Goal: Information Seeking & Learning: Understand process/instructions

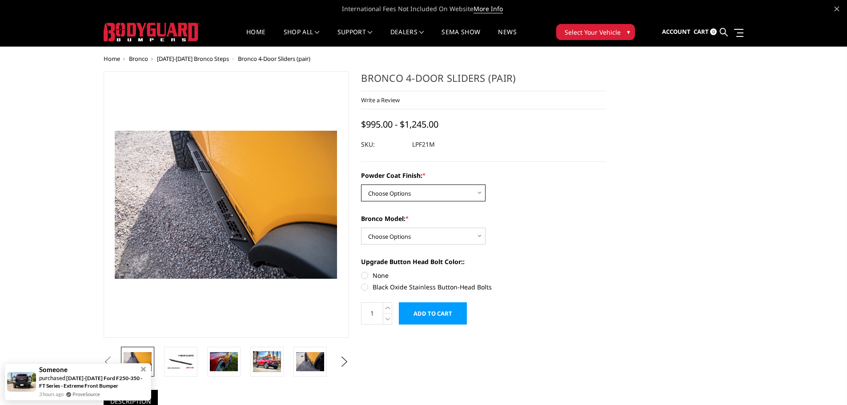
click at [396, 198] on select "Choose Options Bare Metal Textured Black Powder Coat" at bounding box center [423, 193] width 125 height 17
select select "4055"
click at [361, 185] on select "Choose Options Bare Metal Textured Black Powder Coat" at bounding box center [423, 193] width 125 height 17
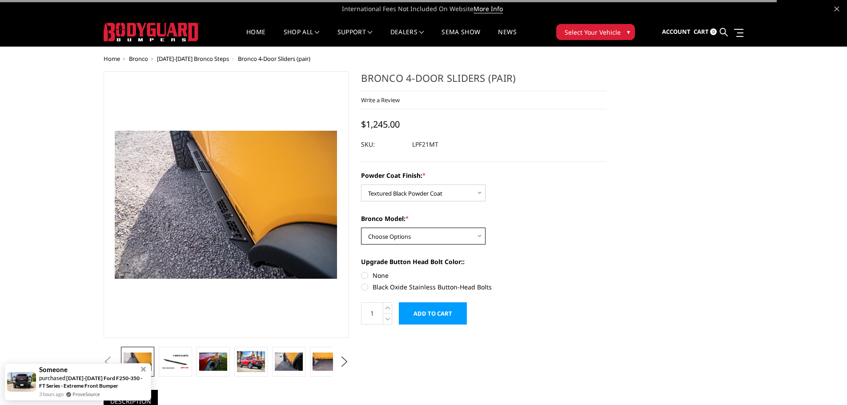
click at [410, 237] on select "Choose Options Base/Badlands/Wildtrak/etc. Raptor" at bounding box center [423, 236] width 125 height 17
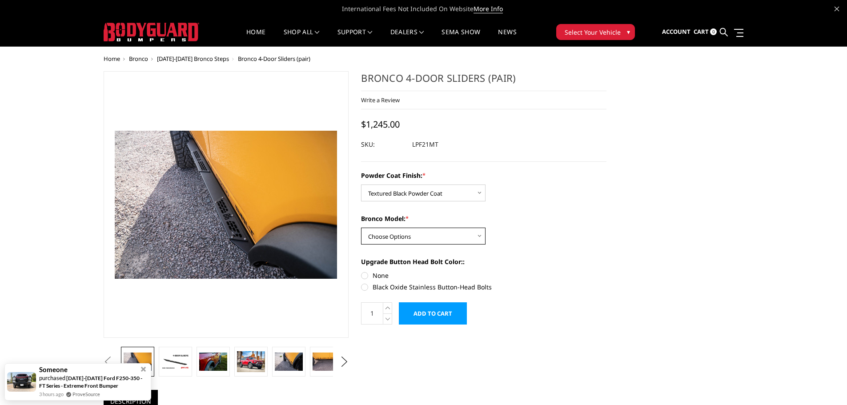
select select "4050"
click at [361, 228] on select "Choose Options Base/Badlands/Wildtrak/etc. Raptor" at bounding box center [423, 236] width 125 height 17
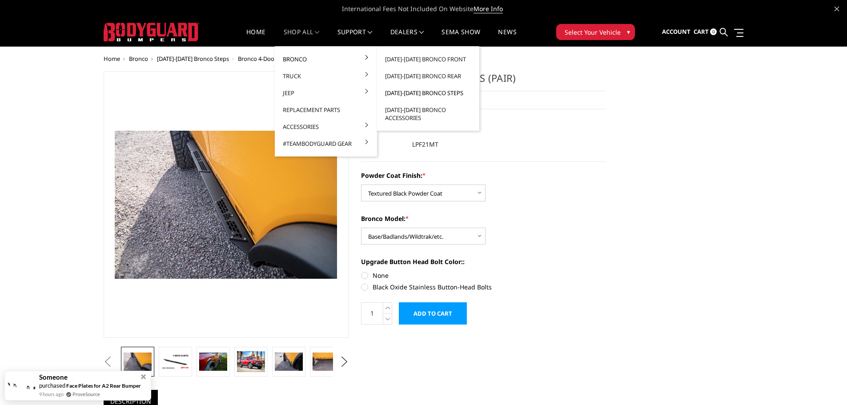
click at [446, 94] on link "[DATE]-[DATE] Bronco Steps" at bounding box center [428, 92] width 95 height 17
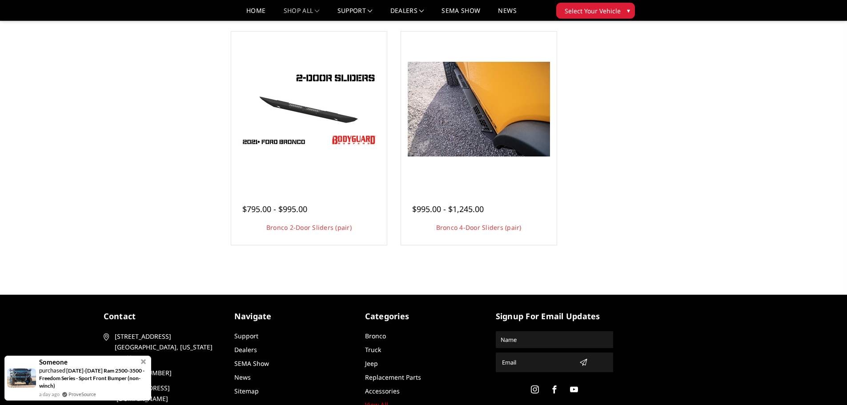
scroll to position [356, 0]
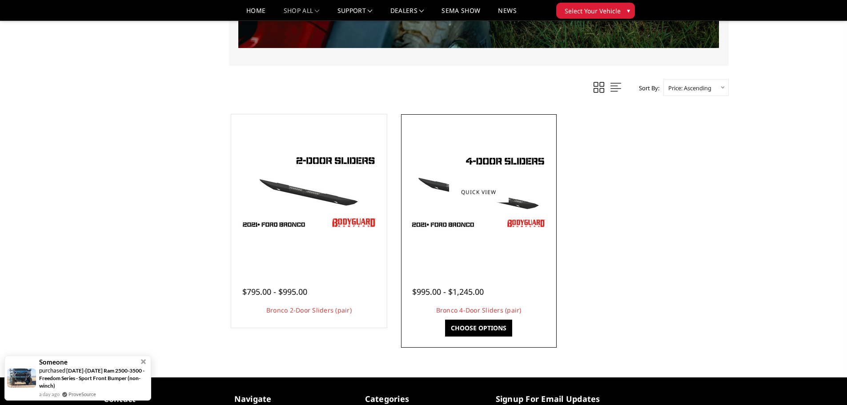
click at [512, 197] on img at bounding box center [479, 192] width 142 height 80
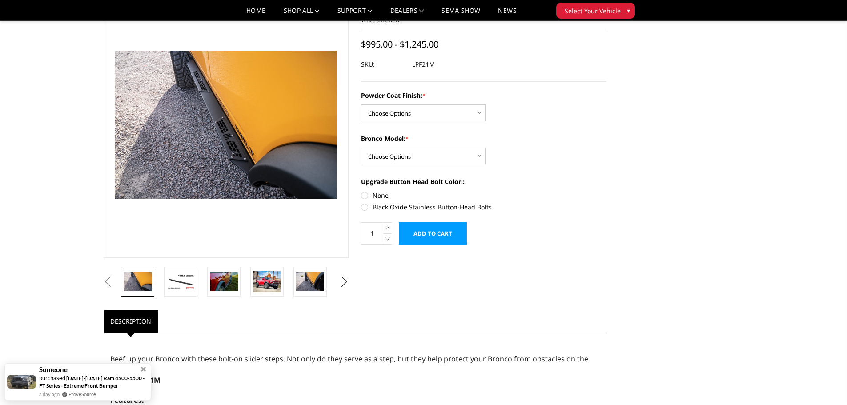
scroll to position [133, 0]
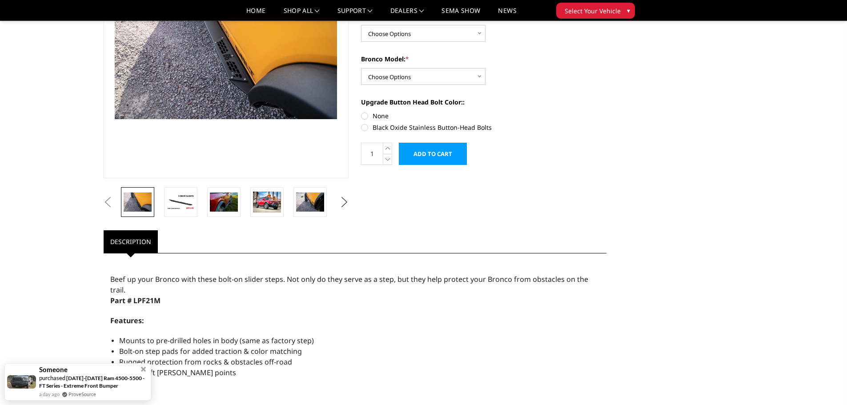
click at [342, 208] on button "Next" at bounding box center [344, 202] width 13 height 13
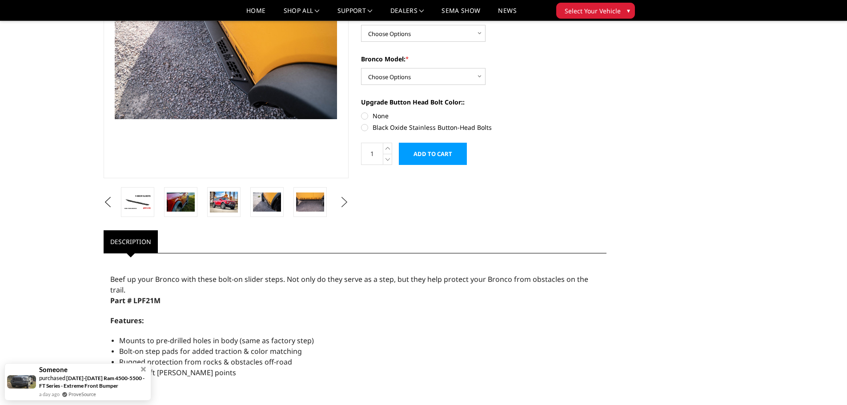
click at [342, 207] on button "Next" at bounding box center [344, 202] width 13 height 13
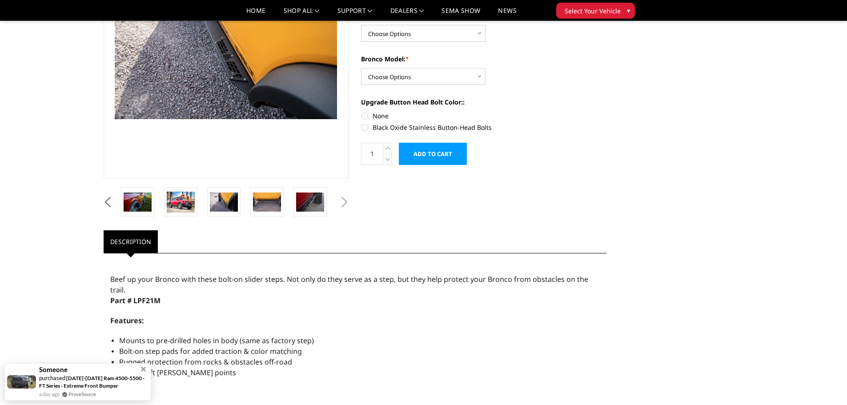
click at [342, 207] on button "Next" at bounding box center [344, 202] width 13 height 13
click at [309, 205] on img at bounding box center [310, 202] width 28 height 19
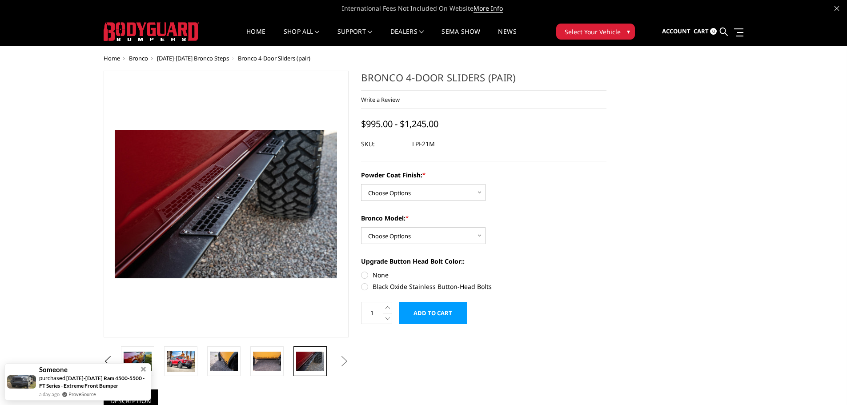
scroll to position [0, 0]
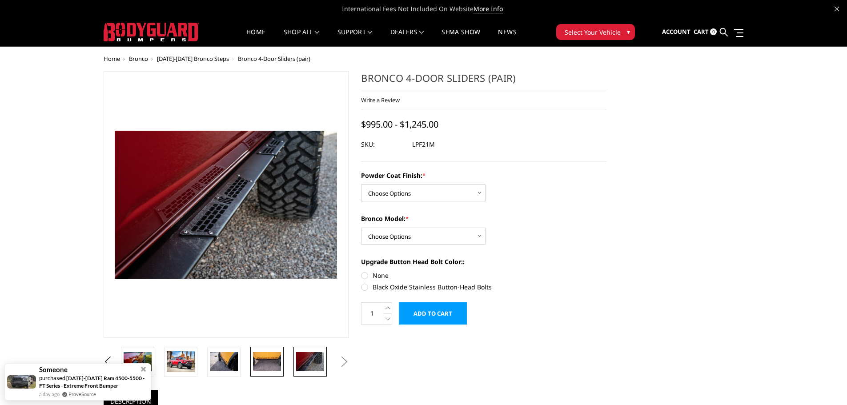
click at [273, 362] on img at bounding box center [267, 361] width 28 height 19
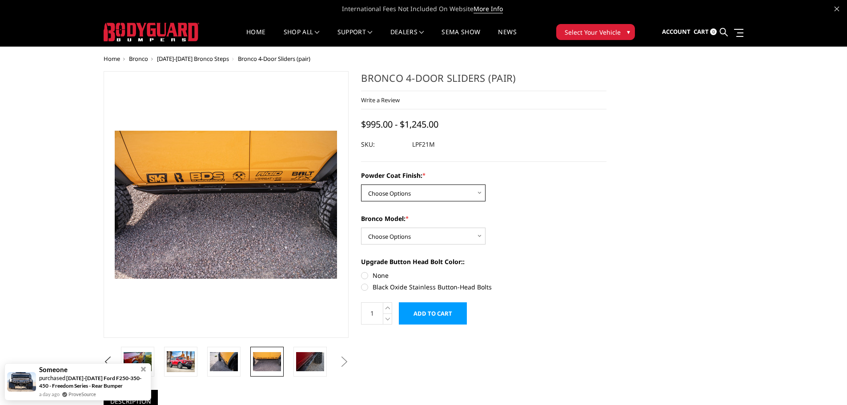
click at [407, 187] on select "Choose Options Bare Metal Textured Black Powder Coat" at bounding box center [423, 193] width 125 height 17
select select "4055"
click at [361, 185] on select "Choose Options Bare Metal Textured Black Powder Coat" at bounding box center [423, 193] width 125 height 17
click at [405, 237] on select "Choose Options Base/Badlands/Wildtrak/etc. Raptor" at bounding box center [423, 236] width 125 height 17
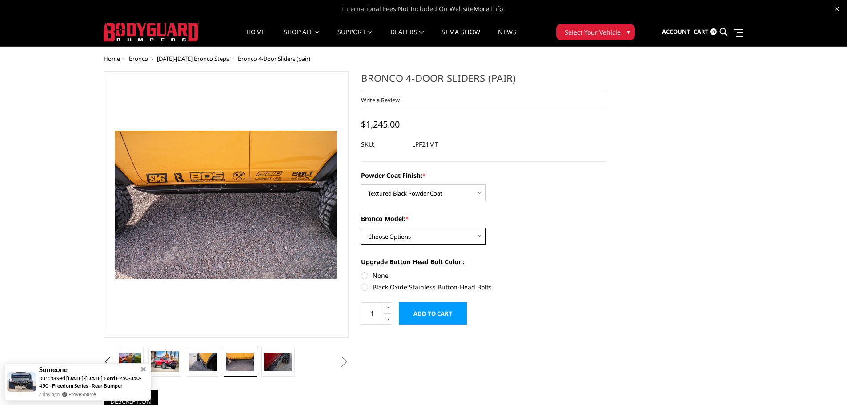
select select "4050"
click at [361, 228] on select "Choose Options Base/Badlands/Wildtrak/etc. Raptor" at bounding box center [423, 236] width 125 height 17
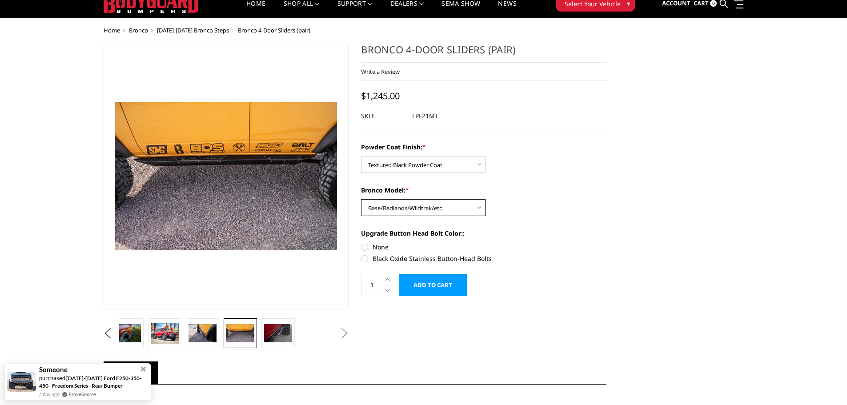
scroll to position [44, 0]
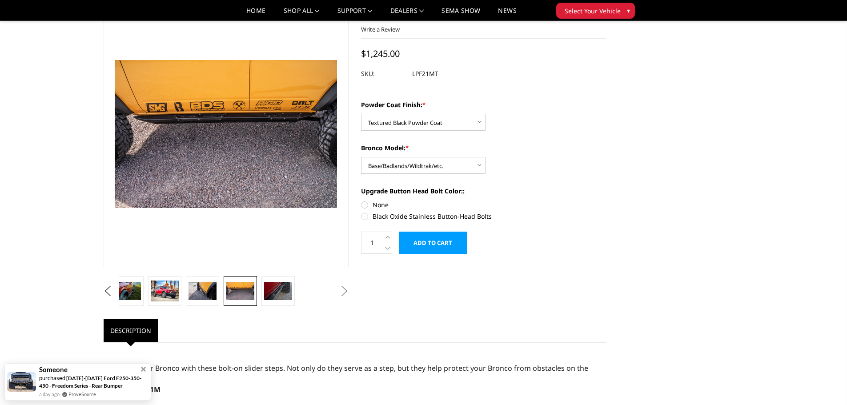
click at [363, 204] on label "None" at bounding box center [483, 204] width 245 height 9
click at [362, 201] on input "None" at bounding box center [361, 200] width 0 height 0
radio input "true"
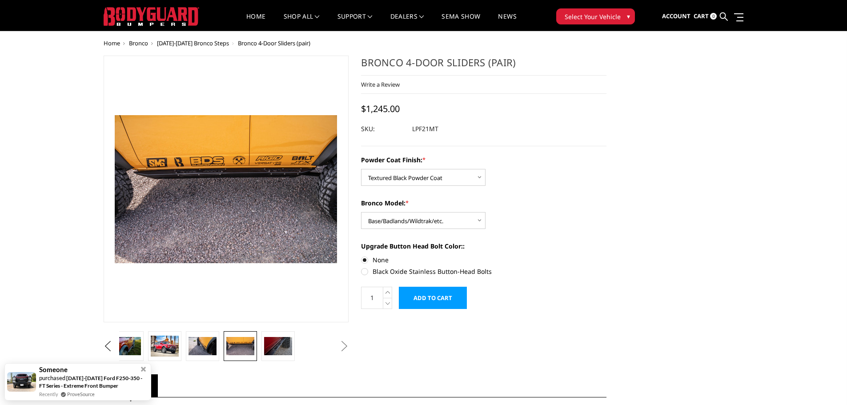
scroll to position [0, 0]
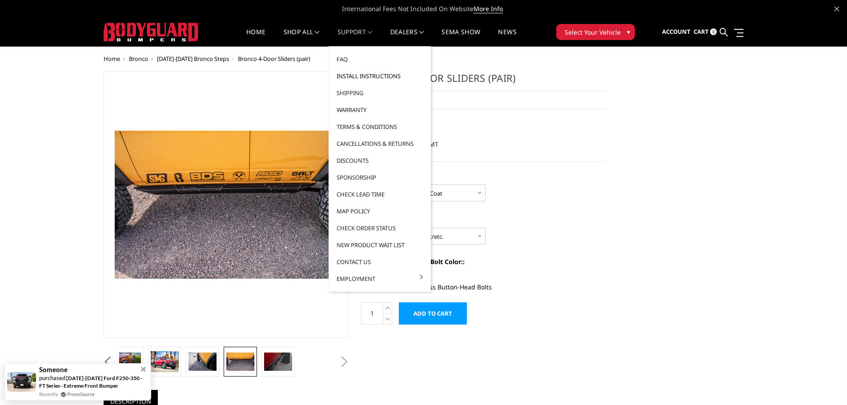
click at [355, 76] on link "Install Instructions" at bounding box center [379, 76] width 95 height 17
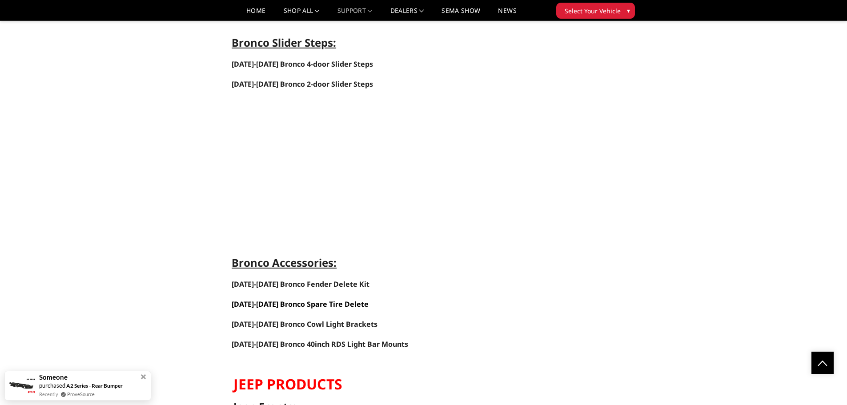
scroll to position [2632, 0]
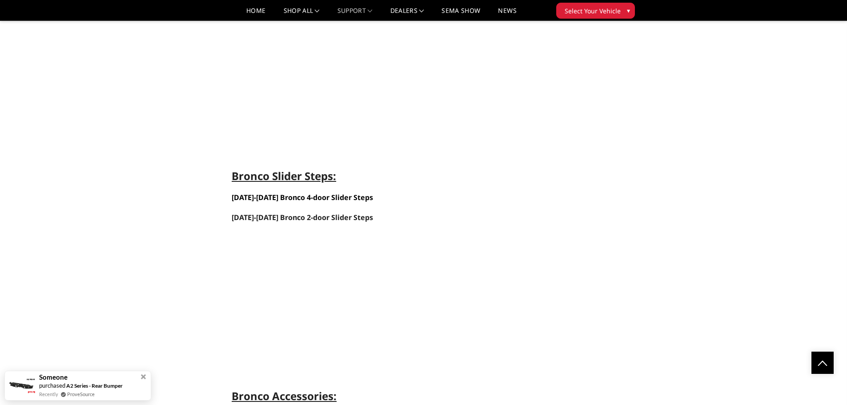
click at [331, 197] on link "[DATE]-[DATE] Bronco 4-door Slider Steps" at bounding box center [302, 198] width 141 height 10
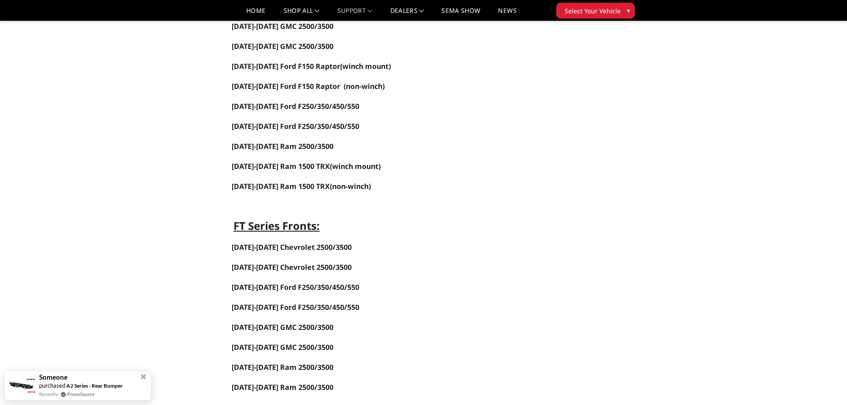
scroll to position [0, 0]
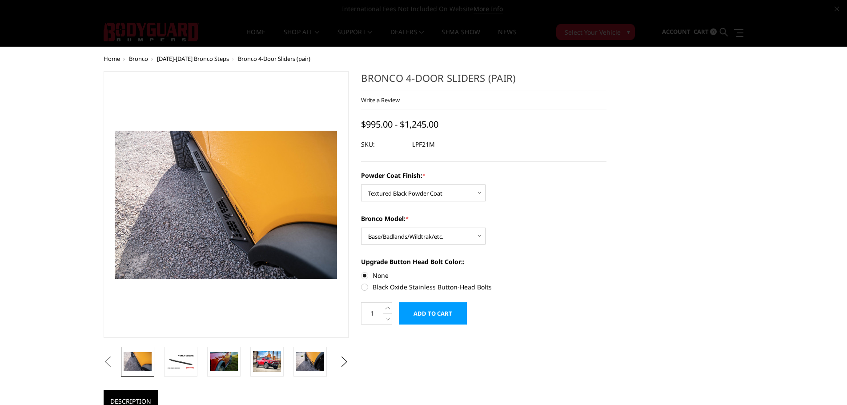
select select "4055"
select select "4050"
